Goal: Transaction & Acquisition: Purchase product/service

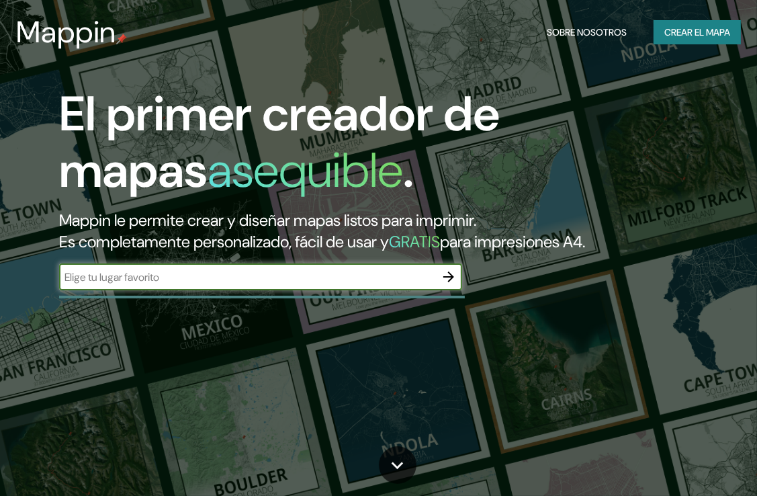
click at [446, 280] on icon "button" at bounding box center [449, 277] width 16 height 16
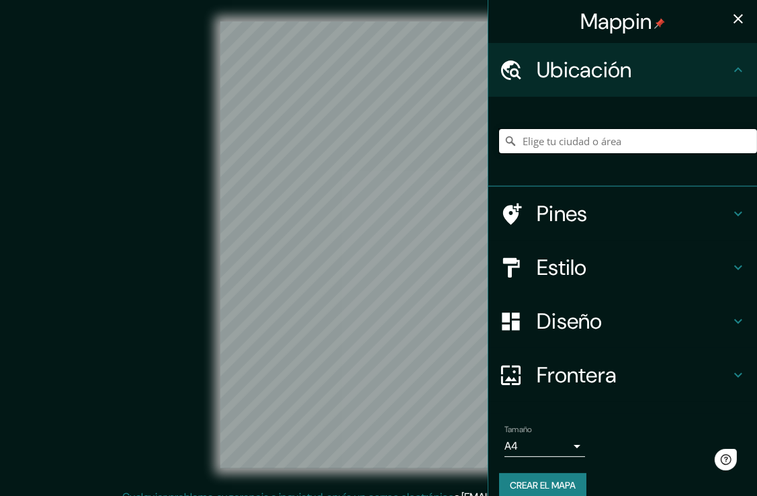
click at [613, 146] on input "Elige tu ciudad o área" at bounding box center [628, 141] width 258 height 24
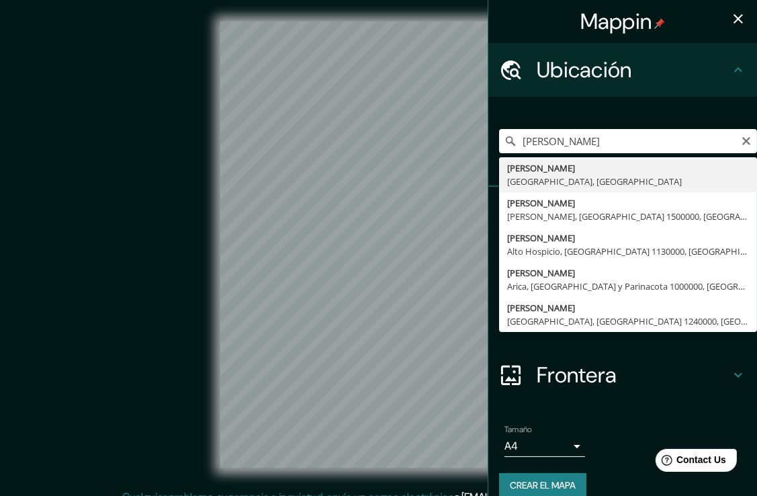
type input "[PERSON_NAME], [GEOGRAPHIC_DATA], [GEOGRAPHIC_DATA]"
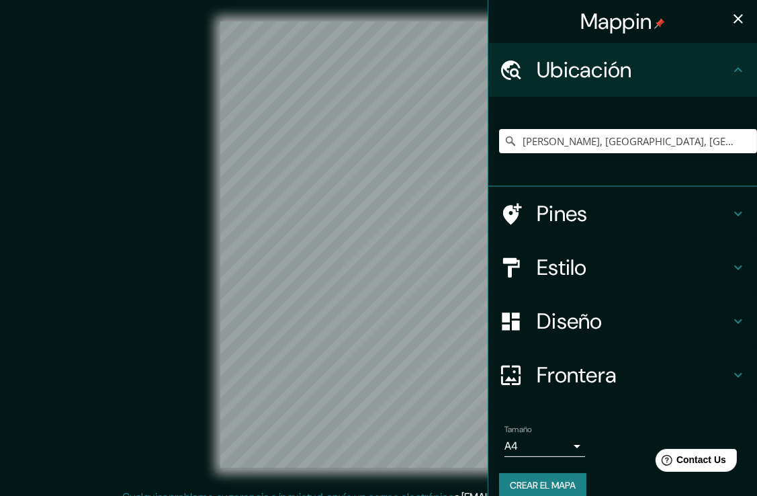
click at [605, 319] on h4 "Diseño" at bounding box center [634, 321] width 194 height 27
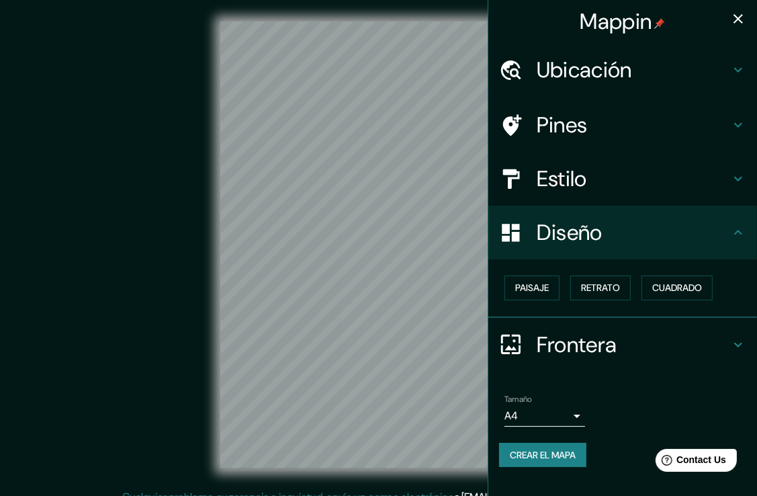
click at [676, 243] on h4 "Diseño" at bounding box center [634, 232] width 194 height 27
click at [648, 187] on h4 "Estilo" at bounding box center [634, 178] width 194 height 27
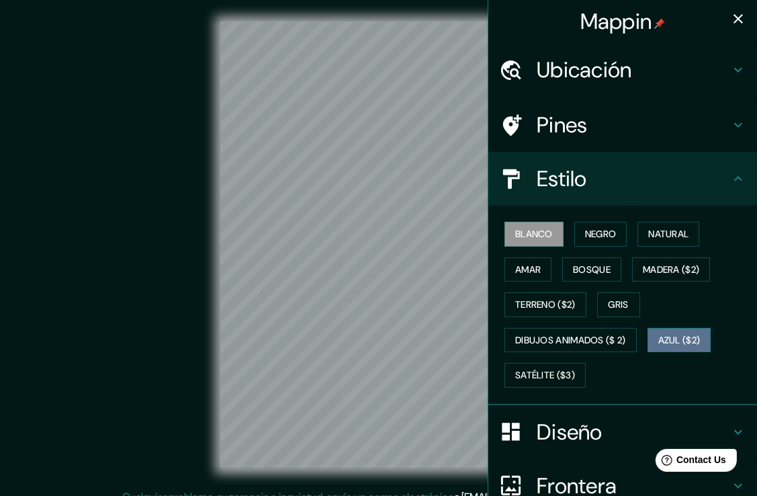
click at [673, 343] on font "Azul ($2)" at bounding box center [680, 340] width 42 height 17
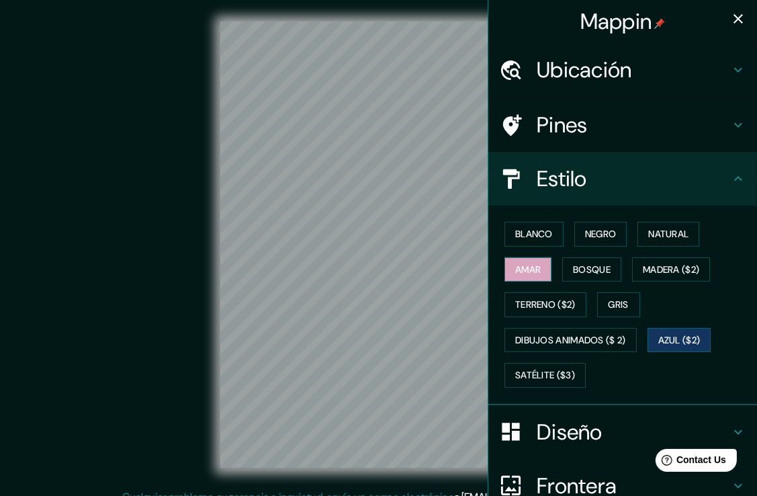
click at [515, 272] on font "Amar" at bounding box center [528, 269] width 26 height 17
click at [731, 20] on icon "button" at bounding box center [739, 19] width 16 height 16
